Goal: Task Accomplishment & Management: Manage account settings

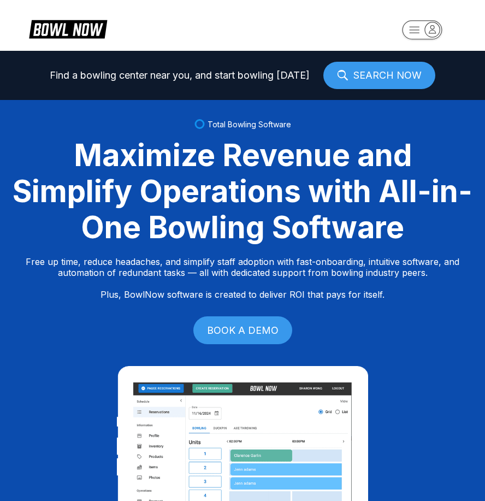
click at [415, 30] on rect "button" at bounding box center [422, 29] width 40 height 19
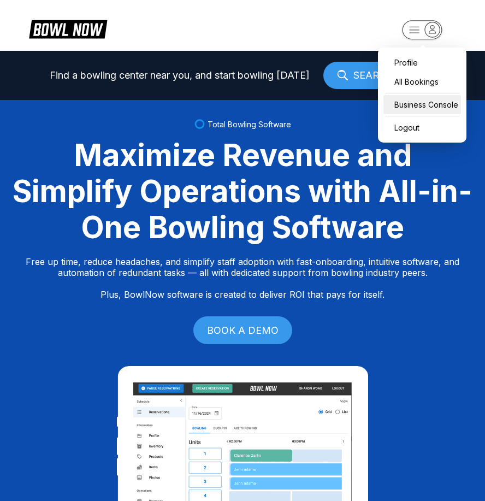
click at [425, 113] on div "Business Console" at bounding box center [423, 104] width 78 height 19
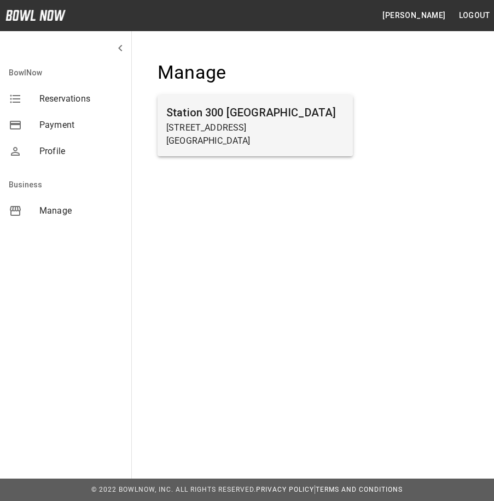
click at [277, 131] on p "[STREET_ADDRESS]" at bounding box center [255, 127] width 178 height 13
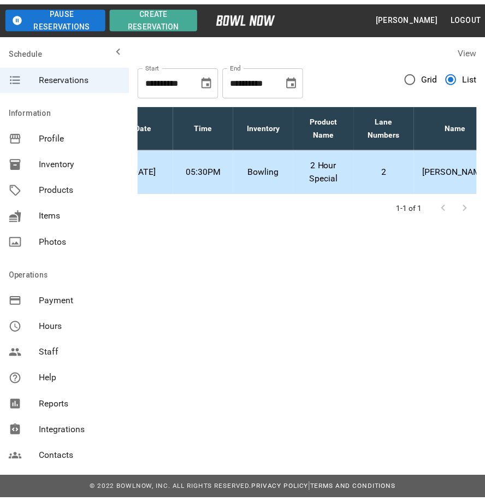
scroll to position [0, 206]
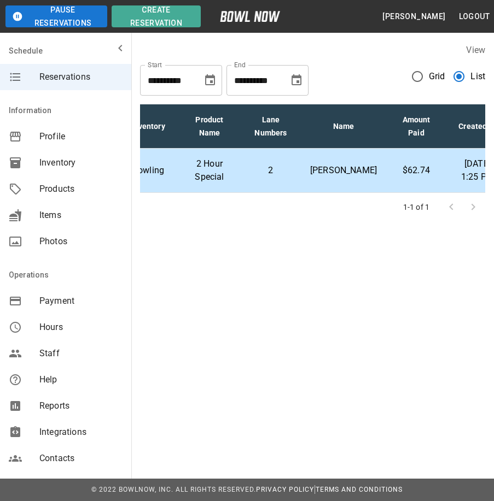
click at [439, 76] on span "Grid" at bounding box center [437, 76] width 16 height 13
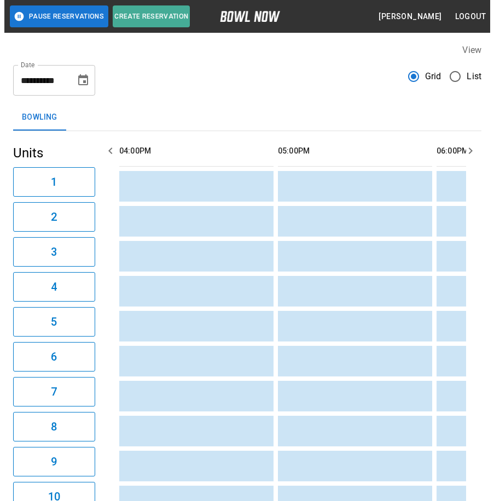
scroll to position [0, 951]
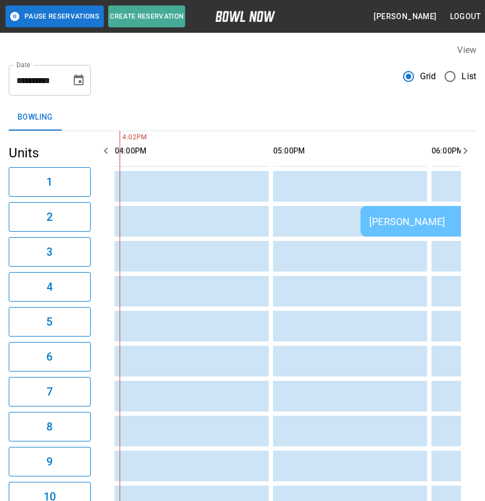
click at [466, 75] on span "List" at bounding box center [469, 76] width 15 height 13
